Goal: Browse casually

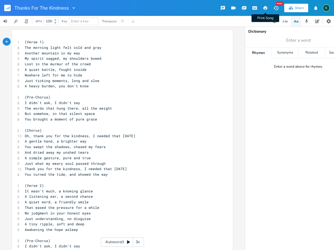
click at [265, 8] on icon "button" at bounding box center [265, 8] width 4 height 4
click at [7, 7] on rect "button" at bounding box center [7, 8] width 6 height 6
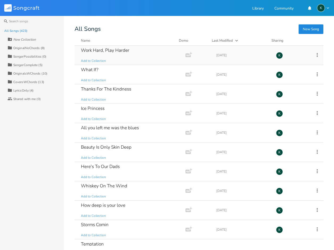
click at [90, 49] on div "Work Hard, Play Harder" at bounding box center [105, 50] width 48 height 5
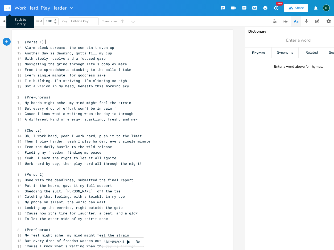
click at [7, 9] on icon "button" at bounding box center [7, 8] width 1 height 1
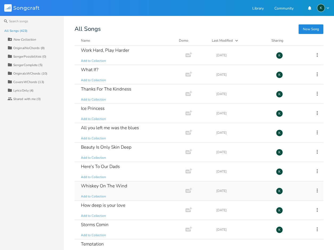
click at [114, 185] on div "Whiskey On The Wind" at bounding box center [104, 186] width 46 height 5
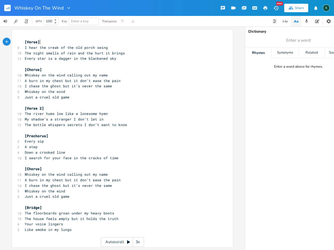
scroll to position [0, 0]
click at [266, 7] on icon "button" at bounding box center [265, 8] width 4 height 4
click at [5, 9] on rect "button" at bounding box center [7, 8] width 6 height 6
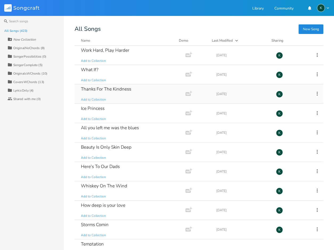
click at [91, 88] on div "Thanks For The Kindness" at bounding box center [106, 89] width 50 height 5
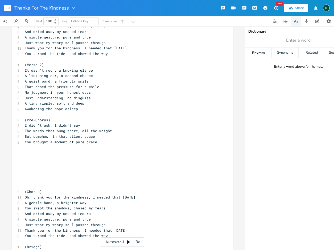
scroll to position [162, 0]
